Goal: Task Accomplishment & Management: Manage account settings

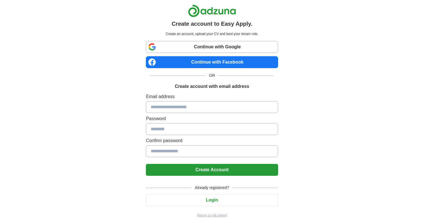
click at [181, 108] on input at bounding box center [212, 107] width 132 height 12
click at [213, 198] on button "Login" at bounding box center [212, 200] width 132 height 12
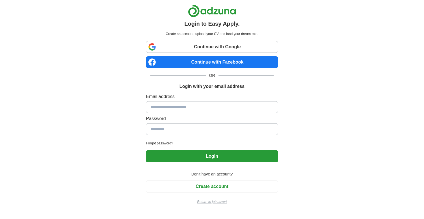
click at [195, 108] on input at bounding box center [212, 107] width 132 height 12
type input "**********"
click at [195, 132] on input at bounding box center [212, 129] width 132 height 12
click at [181, 130] on input at bounding box center [212, 129] width 132 height 12
click at [160, 145] on h2 "Forgot password?" at bounding box center [212, 143] width 132 height 5
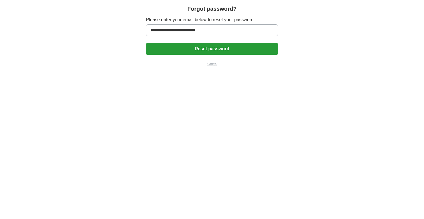
click at [192, 51] on button "Reset password" at bounding box center [212, 49] width 132 height 12
